Goal: Task Accomplishment & Management: Complete application form

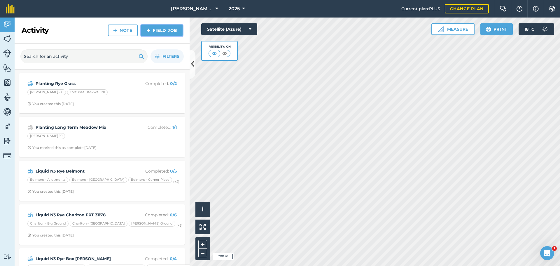
click at [171, 36] on link "Field Job" at bounding box center [161, 31] width 41 height 12
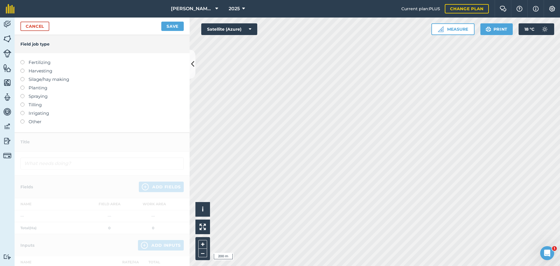
click at [23, 60] on label at bounding box center [24, 60] width 8 height 0
type input "Fertilizing"
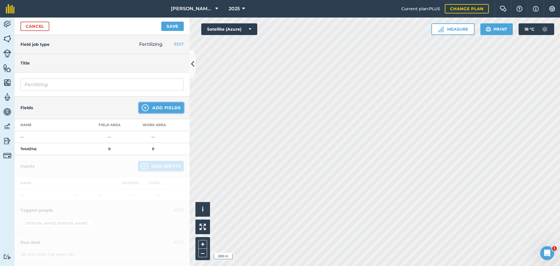
click at [158, 113] on button "Add Fields" at bounding box center [161, 107] width 45 height 11
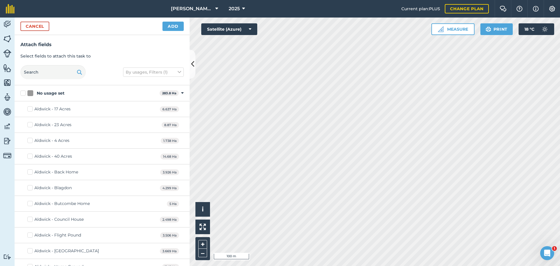
checkbox input "true"
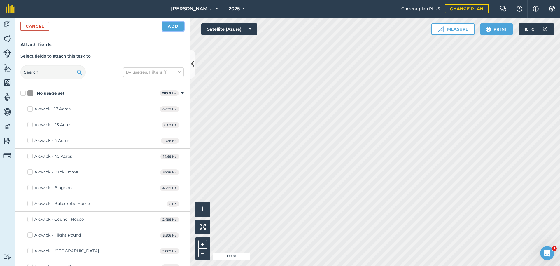
click at [171, 31] on button "Add" at bounding box center [173, 26] width 21 height 9
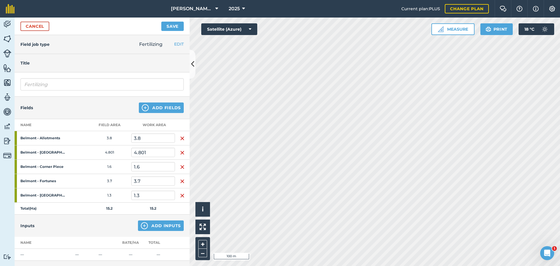
scroll to position [29, 0]
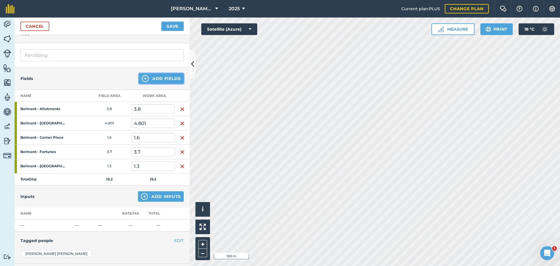
click at [164, 84] on button "Add Fields" at bounding box center [161, 78] width 45 height 11
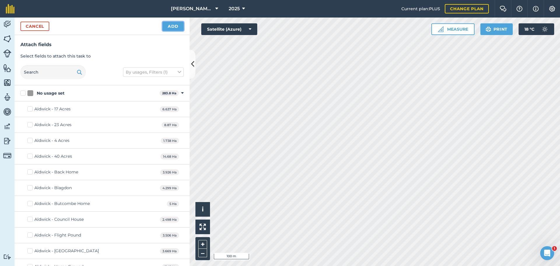
click at [168, 31] on button "Add" at bounding box center [173, 26] width 21 height 9
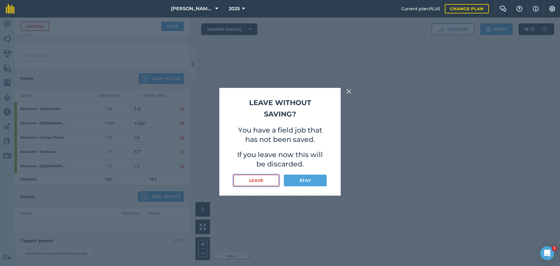
click at [265, 186] on button "Leave" at bounding box center [257, 181] width 46 height 12
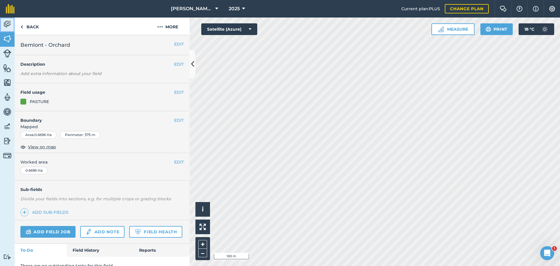
drag, startPoint x: 5, startPoint y: 26, endPoint x: 10, endPoint y: 27, distance: 4.4
click at [6, 27] on img at bounding box center [7, 24] width 8 height 9
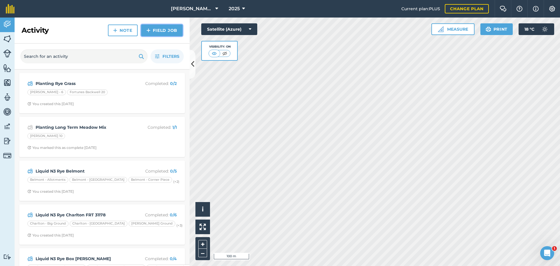
click at [150, 36] on link "Field Job" at bounding box center [161, 31] width 41 height 12
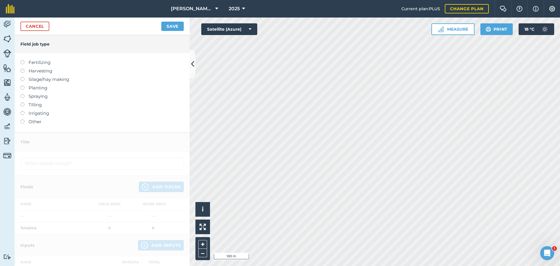
click at [25, 60] on label at bounding box center [24, 60] width 8 height 0
type input "Fertilizing"
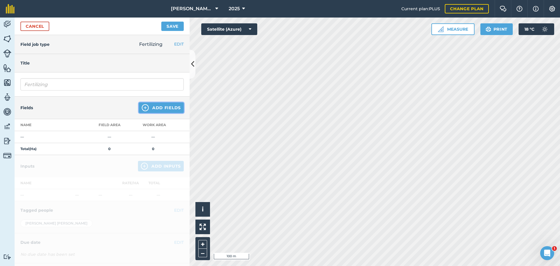
click at [165, 113] on button "Add Fields" at bounding box center [161, 107] width 45 height 11
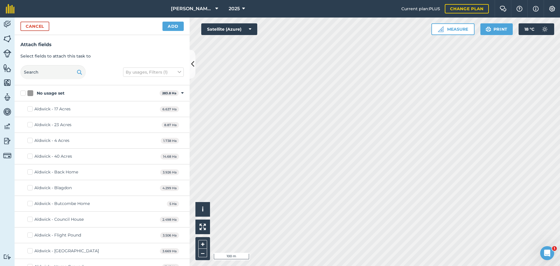
checkbox input "true"
click at [177, 30] on button "Add" at bounding box center [173, 26] width 21 height 9
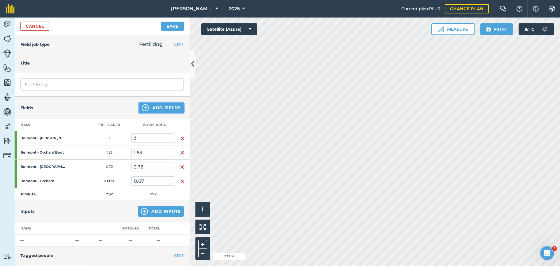
click at [165, 113] on button "Add Fields" at bounding box center [161, 107] width 45 height 11
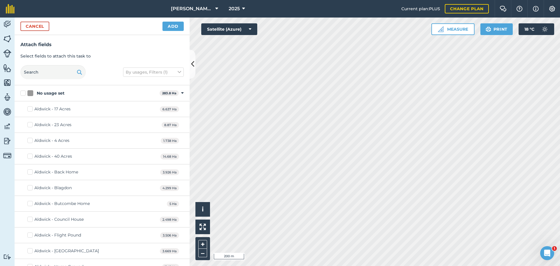
checkbox input "true"
click at [301, 0] on html "[PERSON_NAME] Contracting 2025 Current plan : PLUS Change plan Farm Chat Help I…" at bounding box center [280, 133] width 560 height 266
click at [423, 0] on html "[PERSON_NAME] Contracting 2025 Current plan : PLUS Change plan Farm Chat Help I…" at bounding box center [280, 133] width 560 height 266
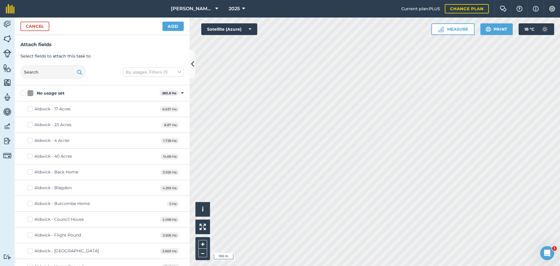
click at [355, 266] on html "[PERSON_NAME] Contracting 2025 Current plan : PLUS Change plan Farm Chat Help I…" at bounding box center [280, 133] width 560 height 266
checkbox input "true"
checkbox input "false"
checkbox input "true"
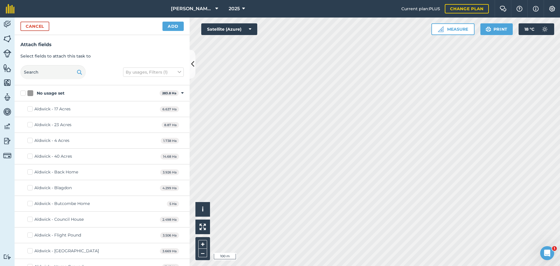
checkbox input "true"
click at [399, 0] on html "[PERSON_NAME] Contracting 2025 Current plan : PLUS Change plan Farm Chat Help I…" at bounding box center [280, 133] width 560 height 266
click at [406, 0] on html "[PERSON_NAME] Contracting 2025 Current plan : PLUS Change plan Farm Chat Help I…" at bounding box center [280, 133] width 560 height 266
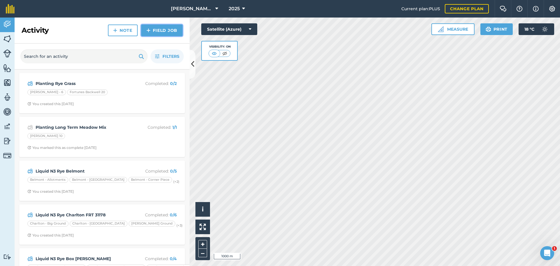
click at [167, 35] on link "Field Job" at bounding box center [161, 31] width 41 height 12
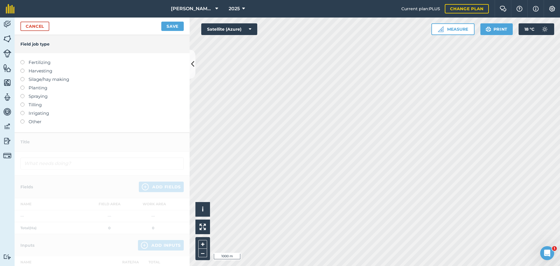
drag, startPoint x: 24, startPoint y: 76, endPoint x: 27, endPoint y: 73, distance: 4.8
click at [24, 60] on label at bounding box center [24, 60] width 8 height 0
type input "Fertilizing"
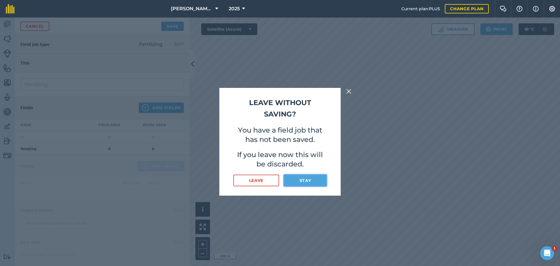
click at [305, 186] on button "Stay" at bounding box center [305, 181] width 43 height 12
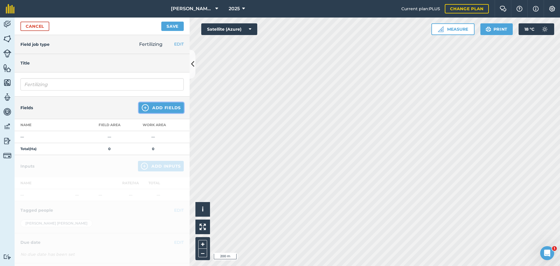
click at [164, 113] on button "Add Fields" at bounding box center [161, 107] width 45 height 11
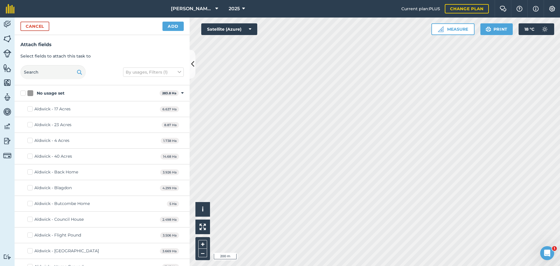
checkbox input "true"
click at [355, 11] on div "[PERSON_NAME] Contracting 2025 Current plan : PLUS Change plan Farm Chat Help I…" at bounding box center [280, 133] width 560 height 266
checkbox input "true"
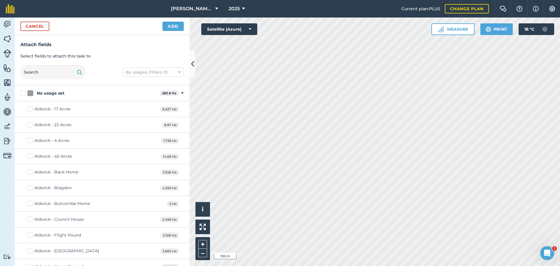
checkbox input "true"
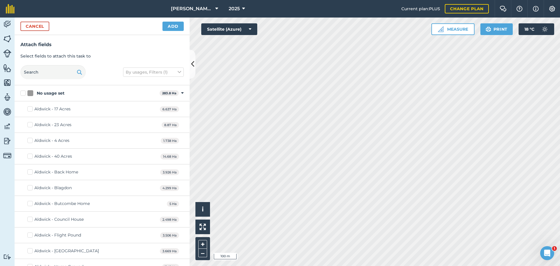
checkbox input "true"
click at [285, 266] on html "[PERSON_NAME] Contracting 2025 Current plan : PLUS Change plan Farm Chat Help I…" at bounding box center [280, 133] width 560 height 266
checkbox input "true"
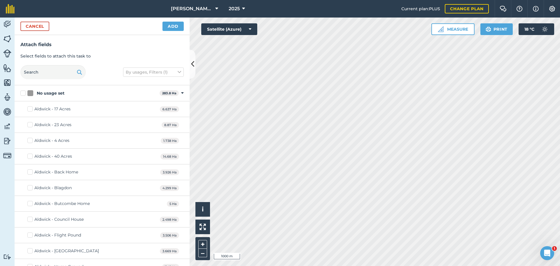
click at [411, 38] on div "Hello i © 2025 TomTom, Microsoft 1000 m + – Satellite (Azure) Measure Print 18 …" at bounding box center [375, 142] width 371 height 248
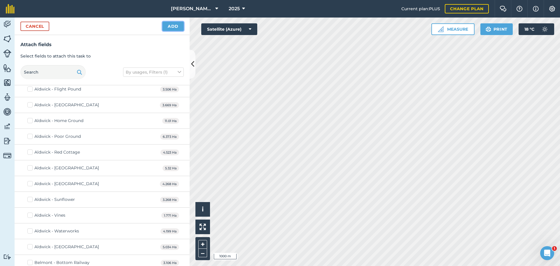
click at [171, 31] on button "Add" at bounding box center [173, 26] width 21 height 9
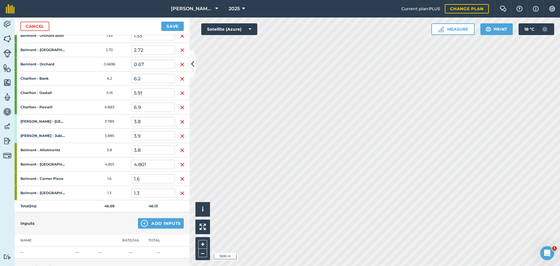
scroll to position [263, 0]
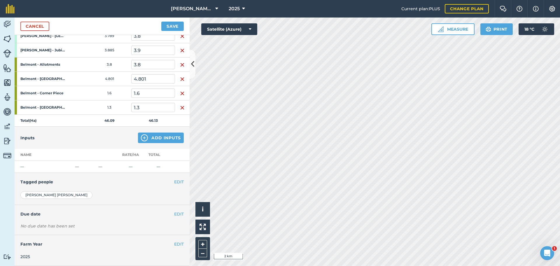
click at [560, 128] on html "[PERSON_NAME] Contracting 2025 Current plan : PLUS Change plan Farm Chat Help I…" at bounding box center [280, 133] width 560 height 266
click at [46, 31] on link "Cancel" at bounding box center [34, 26] width 29 height 9
click at [45, 31] on link "Cancel" at bounding box center [34, 26] width 29 height 9
